Goal: Task Accomplishment & Management: Use online tool/utility

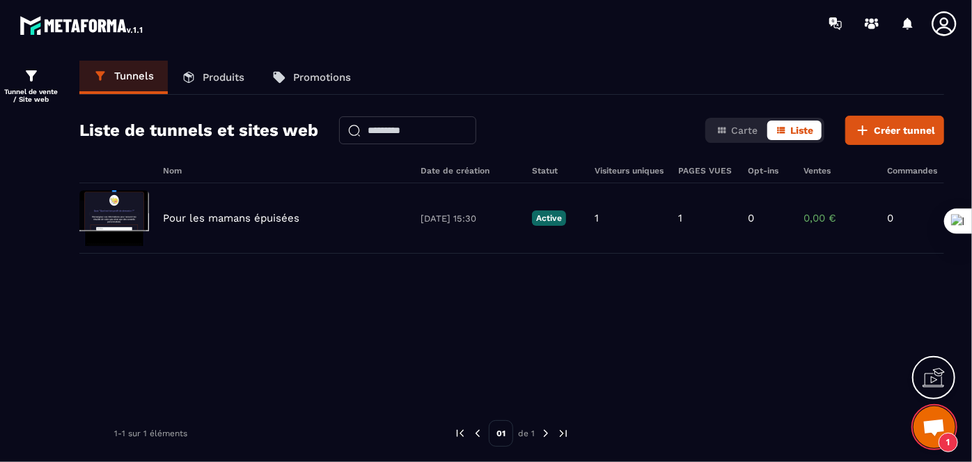
scroll to position [692, 0]
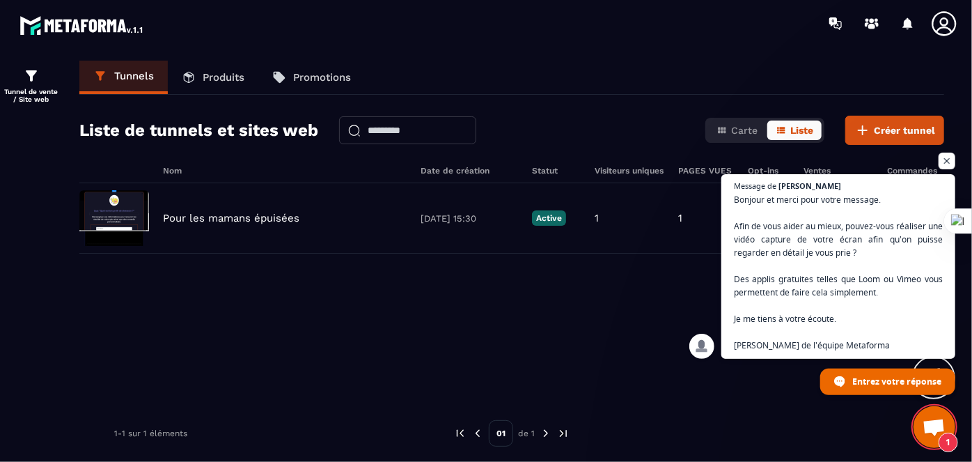
click at [927, 426] on span "Ouvrir le chat" at bounding box center [934, 429] width 23 height 20
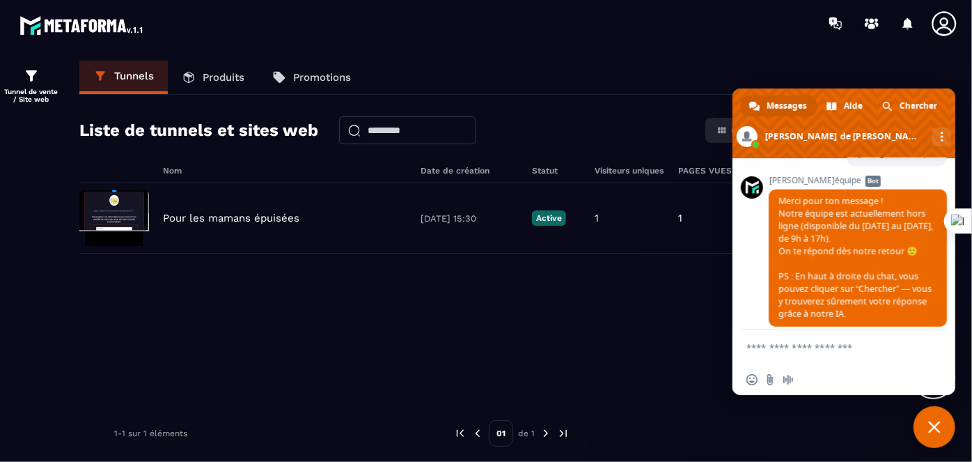
scroll to position [942, 0]
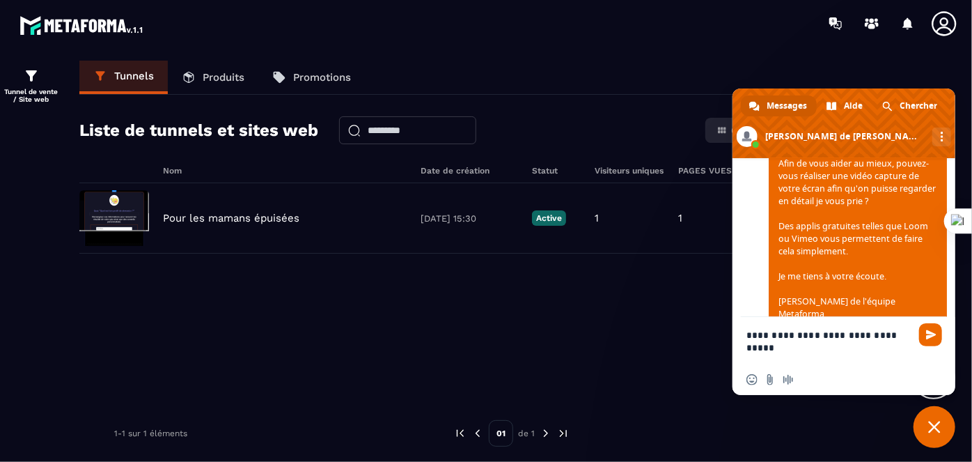
type textarea "**********"
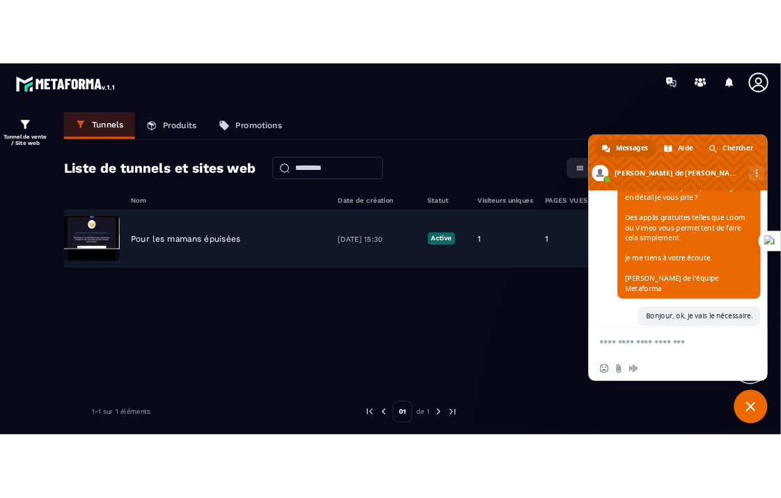
scroll to position [1137, 0]
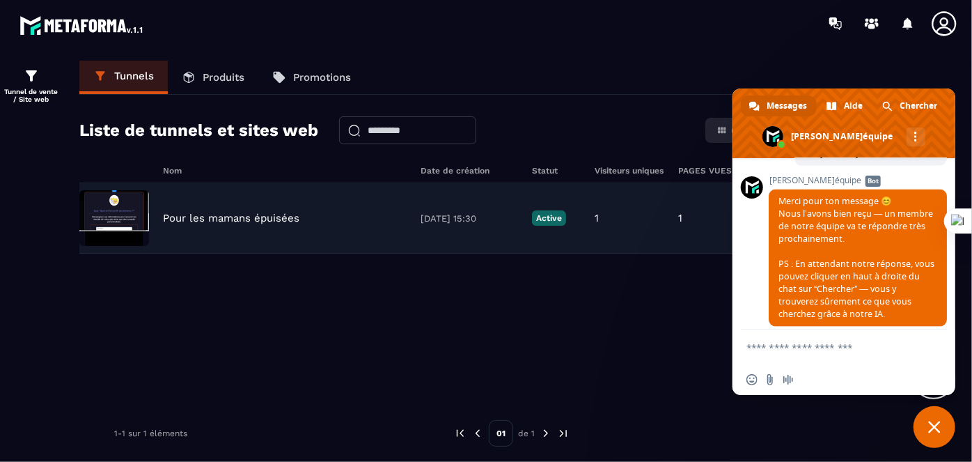
click at [96, 205] on img at bounding box center [114, 218] width 70 height 56
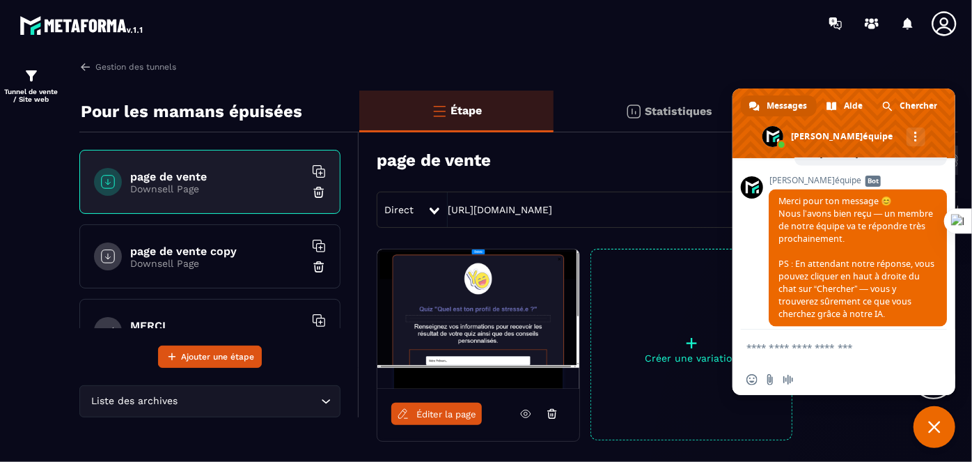
click at [928, 426] on span "Fermer le chat" at bounding box center [935, 427] width 42 height 42
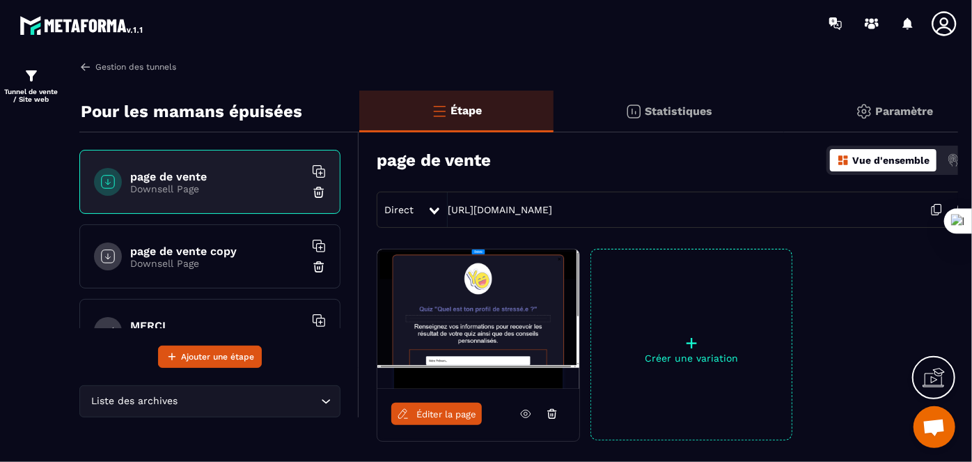
click at [85, 69] on img at bounding box center [85, 67] width 13 height 13
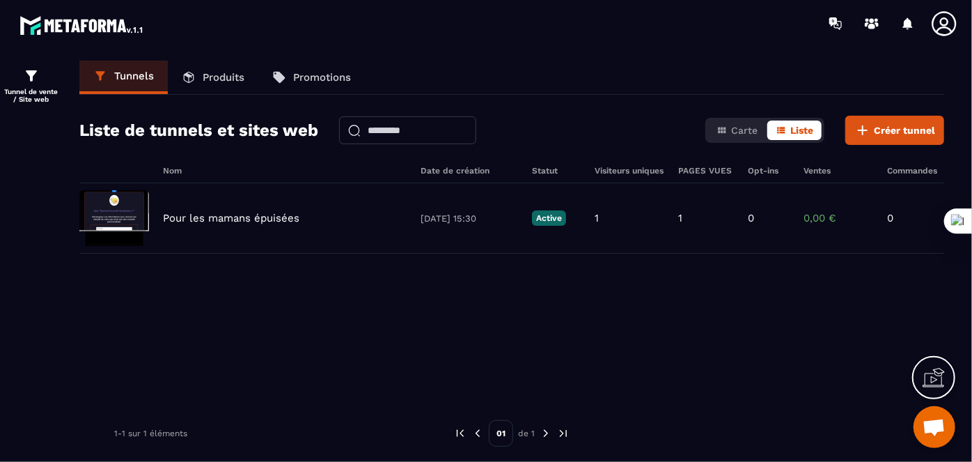
scroll to position [1123, 0]
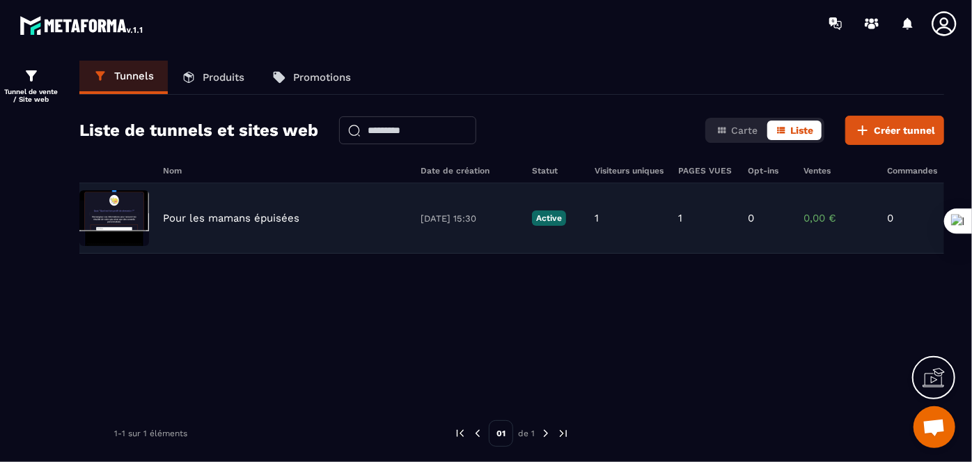
click at [113, 212] on img at bounding box center [114, 218] width 70 height 56
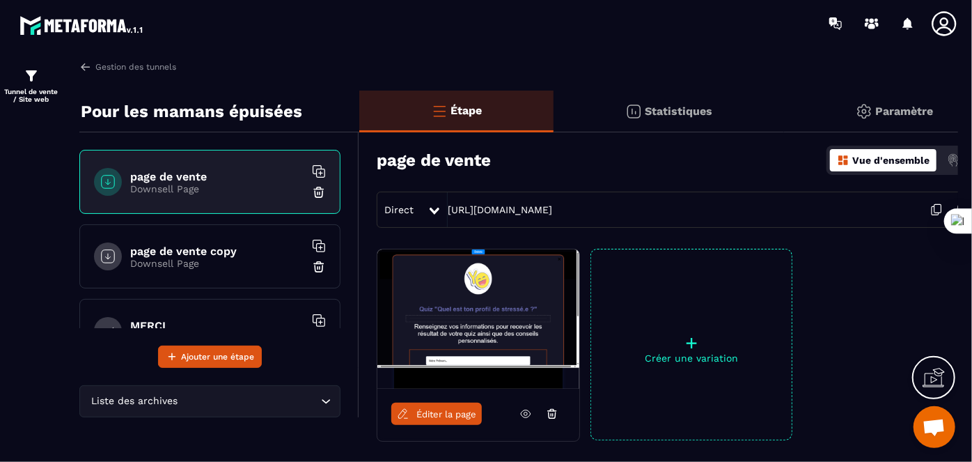
click at [189, 179] on h6 "page de vente" at bounding box center [217, 176] width 174 height 13
click at [433, 411] on span "Éditer la page" at bounding box center [447, 414] width 60 height 10
